Goal: Task Accomplishment & Management: Manage account settings

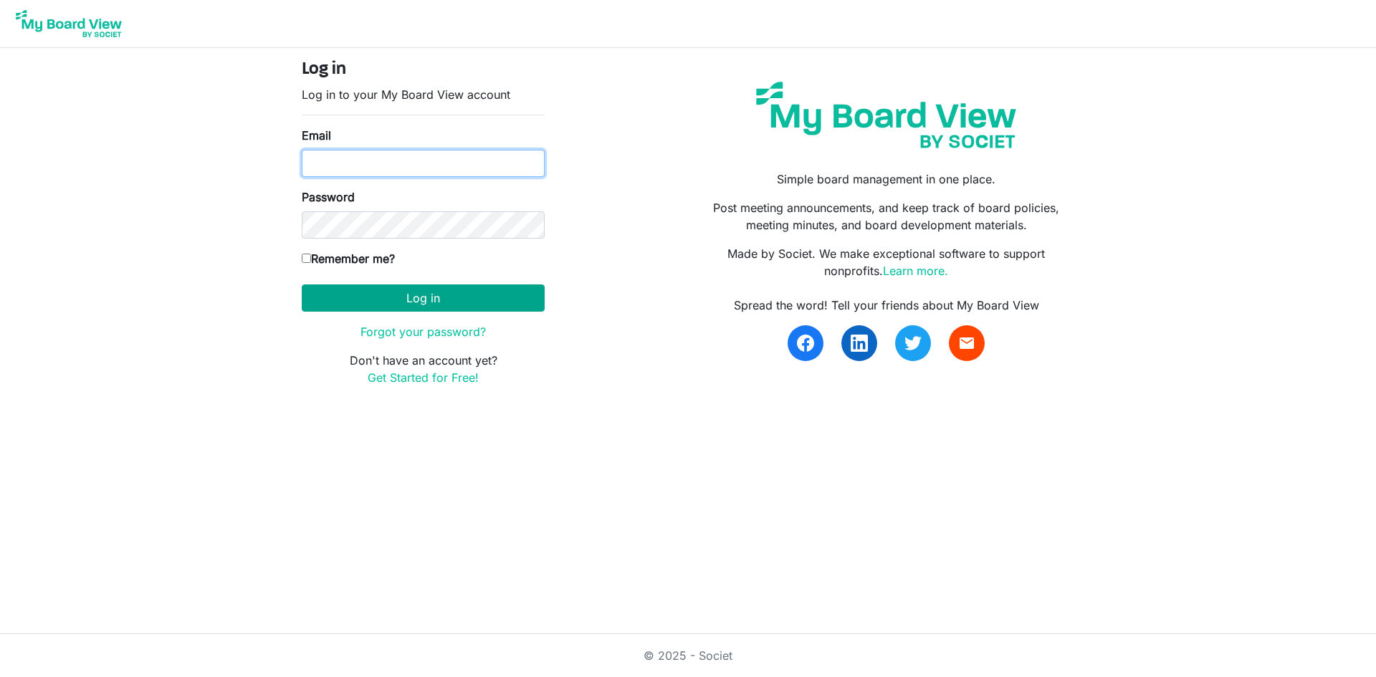
type input "treasurer@southsound.church"
click at [446, 305] on button "Log in" at bounding box center [423, 298] width 243 height 27
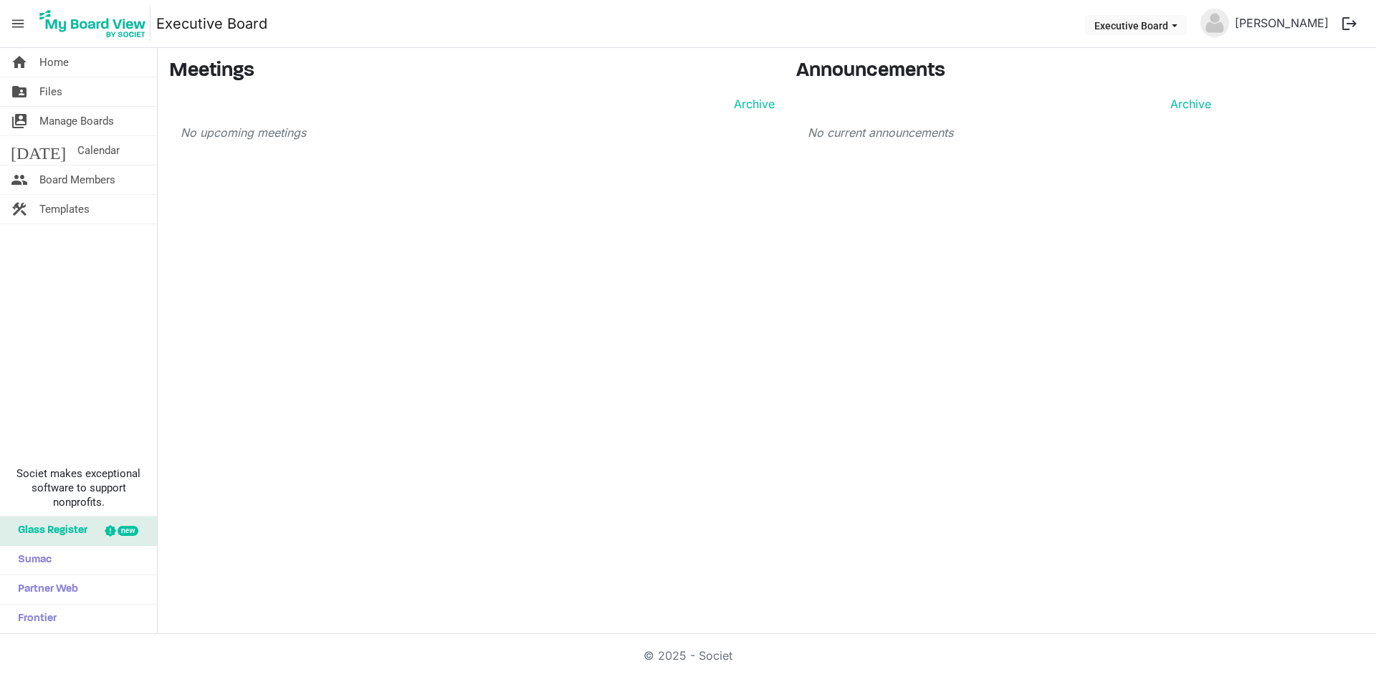
click at [1346, 24] on button "logout" at bounding box center [1350, 24] width 30 height 30
